Goal: Task Accomplishment & Management: Use online tool/utility

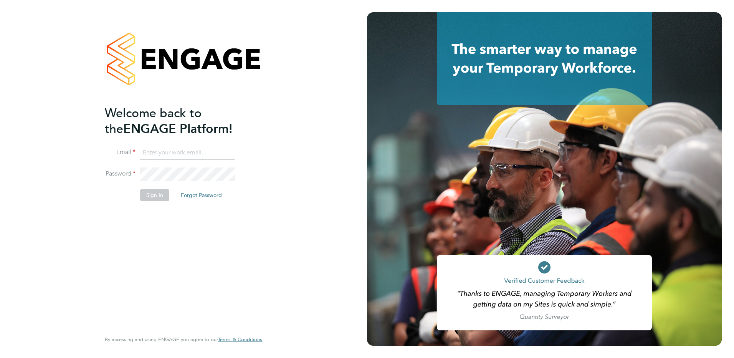
type input "Emma.Wood1@ncclondon.ac.uk"
click at [157, 198] on button "Sign In" at bounding box center [154, 195] width 29 height 12
